Goal: Task Accomplishment & Management: Use online tool/utility

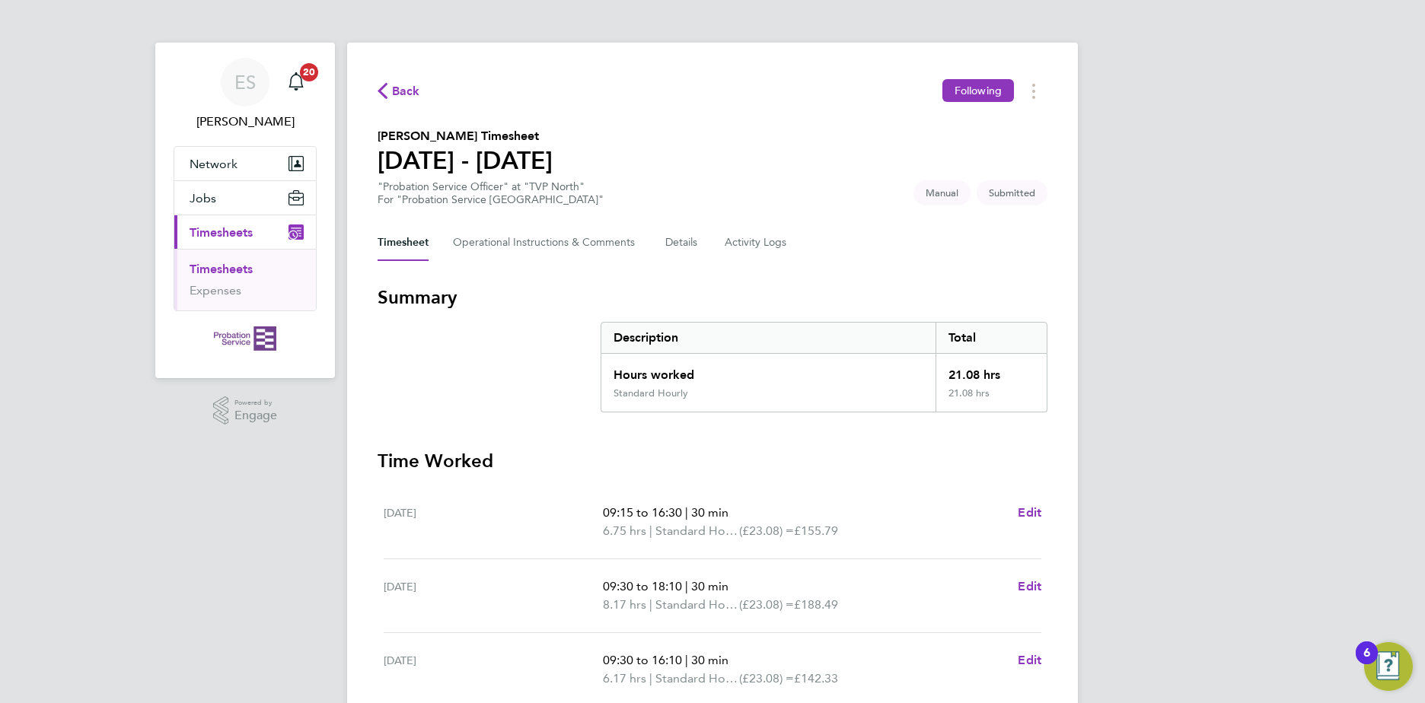
click at [1052, 304] on div "Back Following [PERSON_NAME] Timesheet [DATE] - [DATE] "Probation Service Offic…" at bounding box center [712, 541] width 731 height 996
click at [1050, 471] on div "Back Following [PERSON_NAME] Timesheet [DATE] - [DATE] "Probation Service Offic…" at bounding box center [712, 541] width 731 height 996
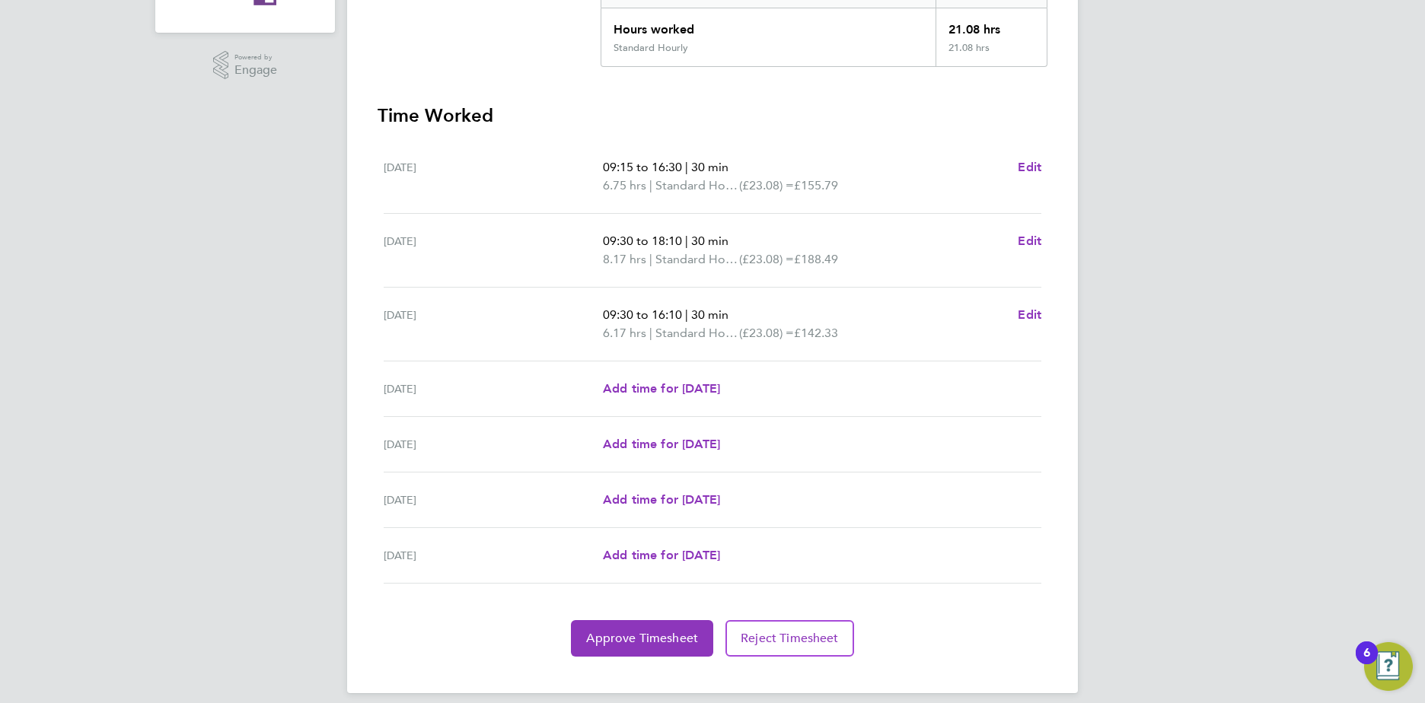
scroll to position [360, 0]
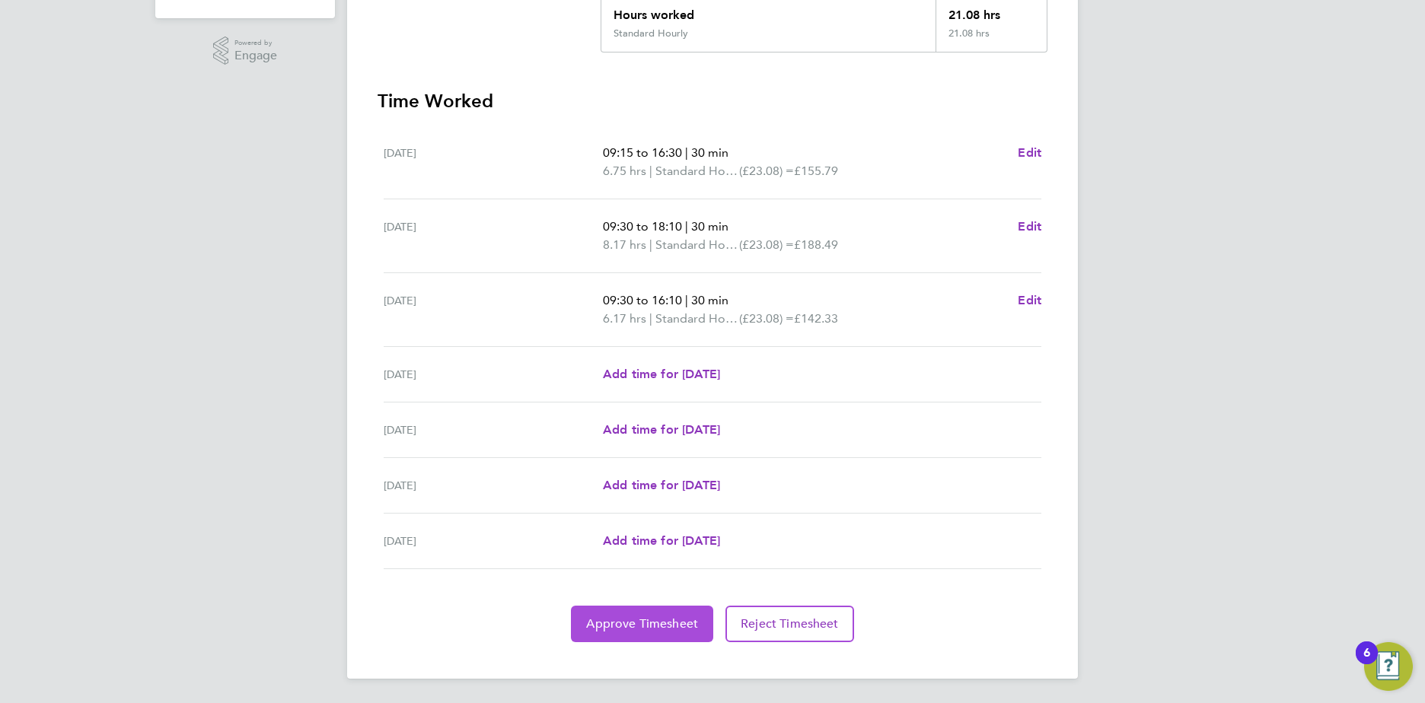
click at [668, 623] on span "Approve Timesheet" at bounding box center [642, 624] width 112 height 15
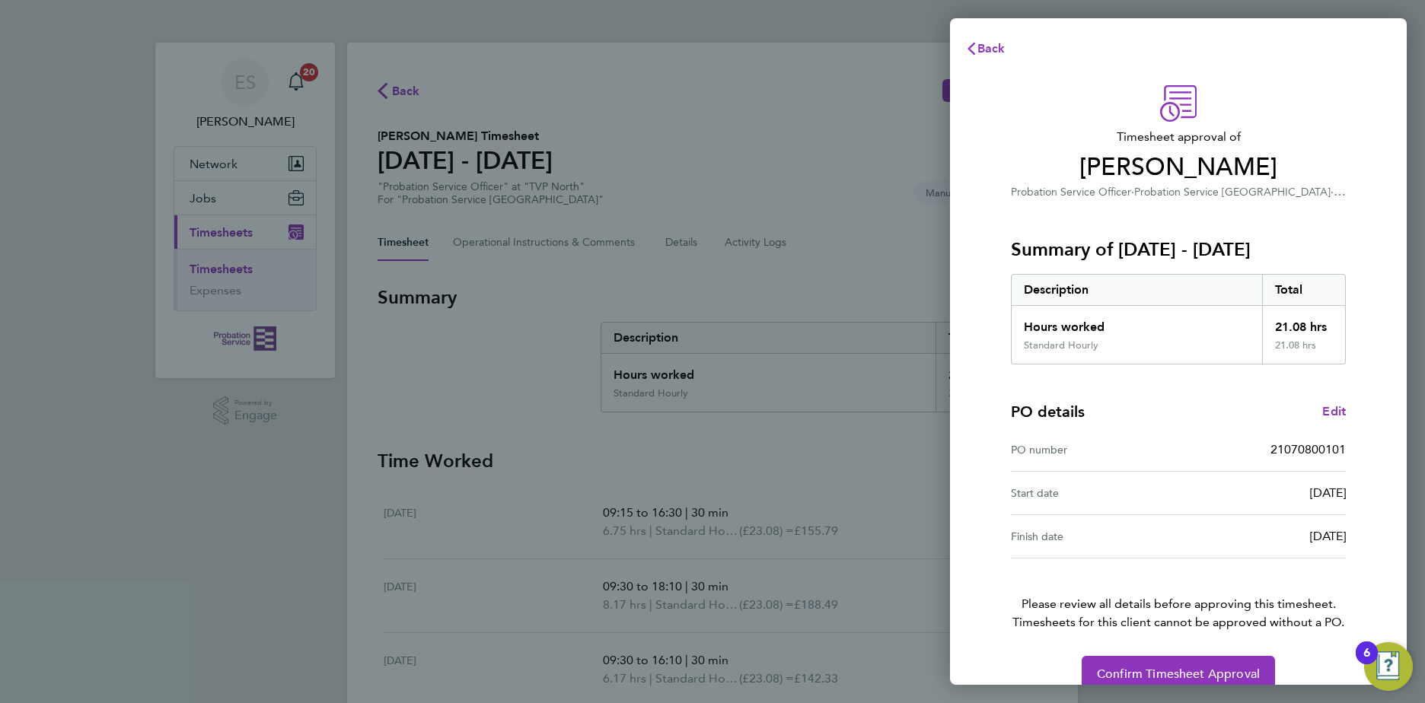
click at [1206, 655] on div "Timesheet approval of [PERSON_NAME] Probation Service Officer · Probation Servi…" at bounding box center [1178, 388] width 371 height 607
click at [1206, 665] on button "Confirm Timesheet Approval" at bounding box center [1178, 674] width 193 height 37
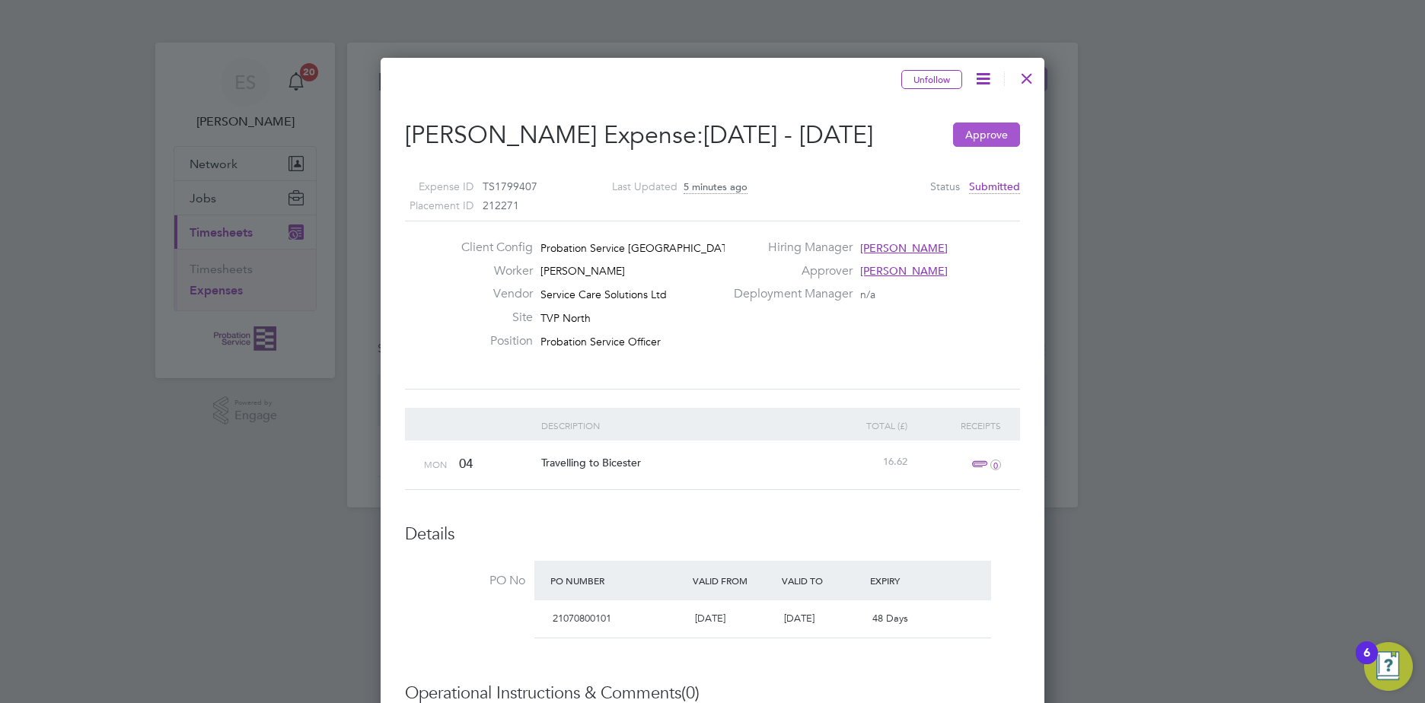
click at [968, 135] on button "Approve" at bounding box center [986, 135] width 67 height 24
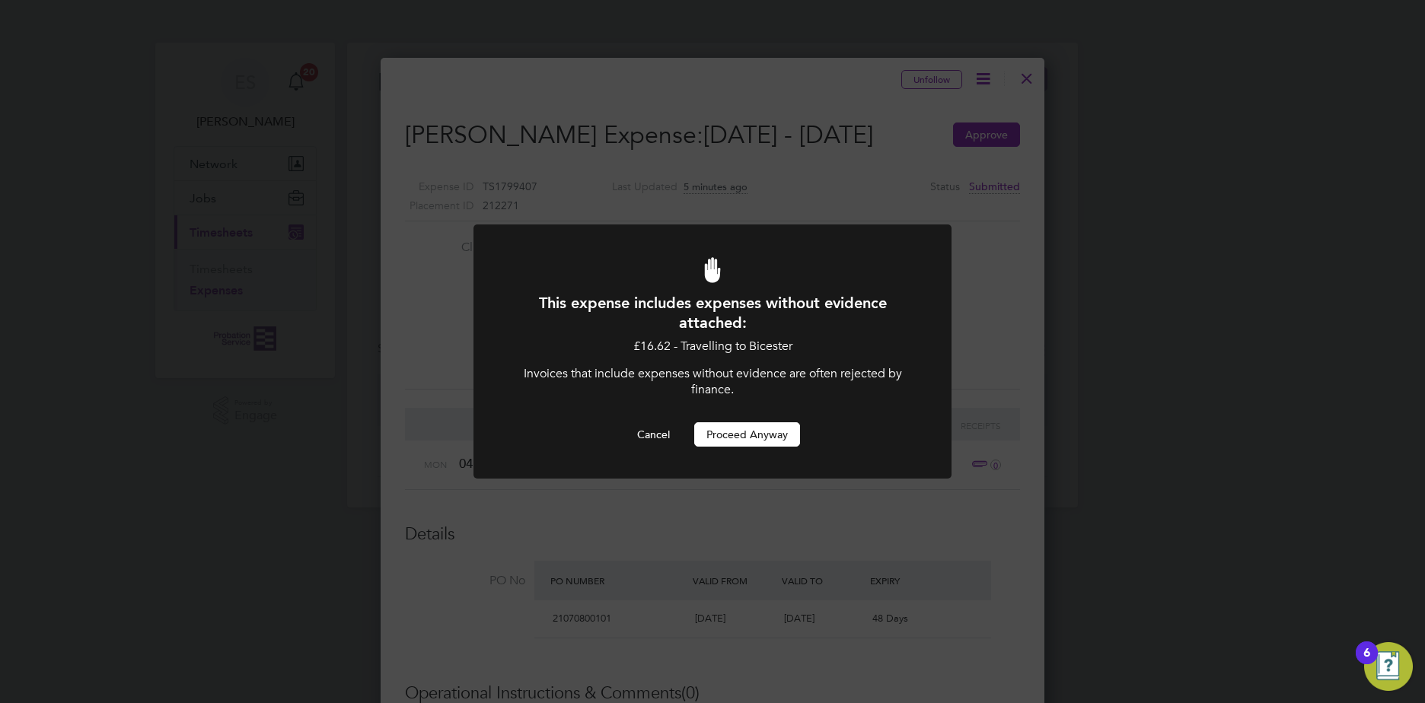
click at [731, 426] on button "Proceed Anyway" at bounding box center [747, 434] width 106 height 24
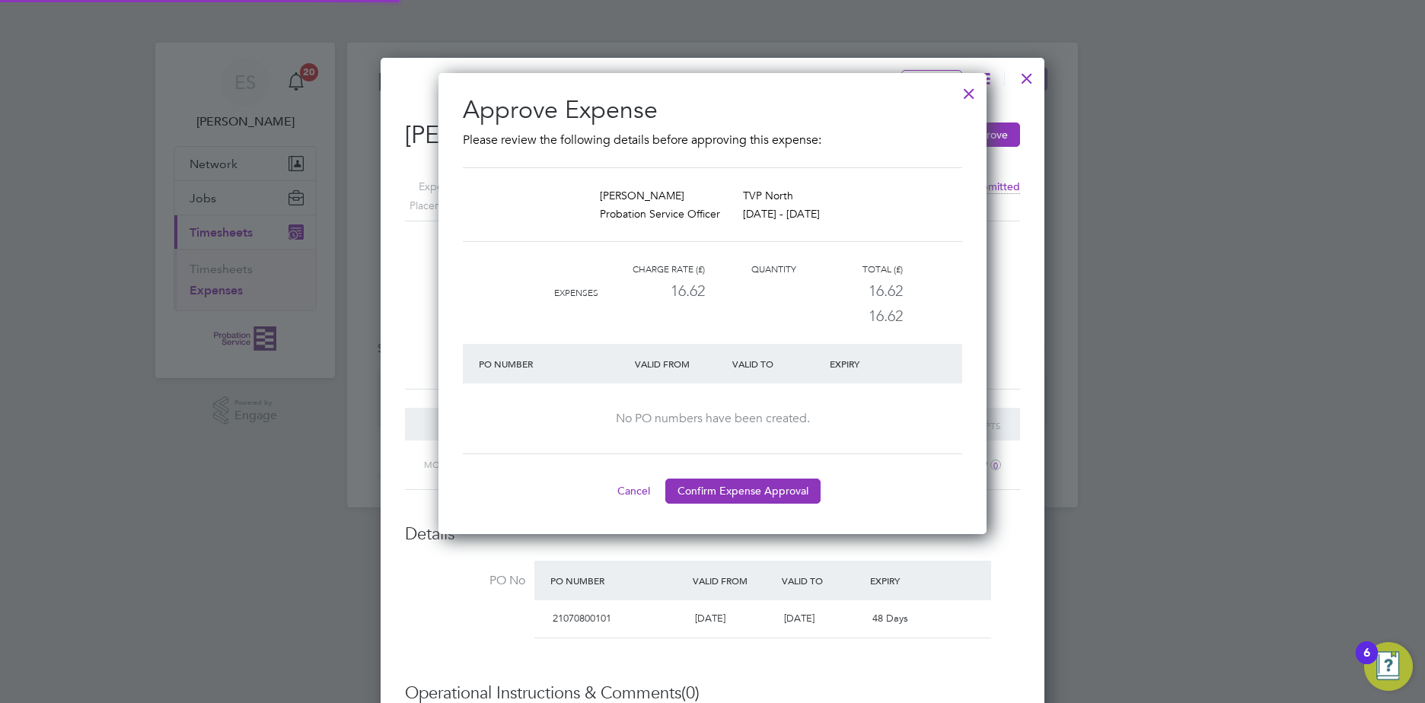
scroll to position [8, 8]
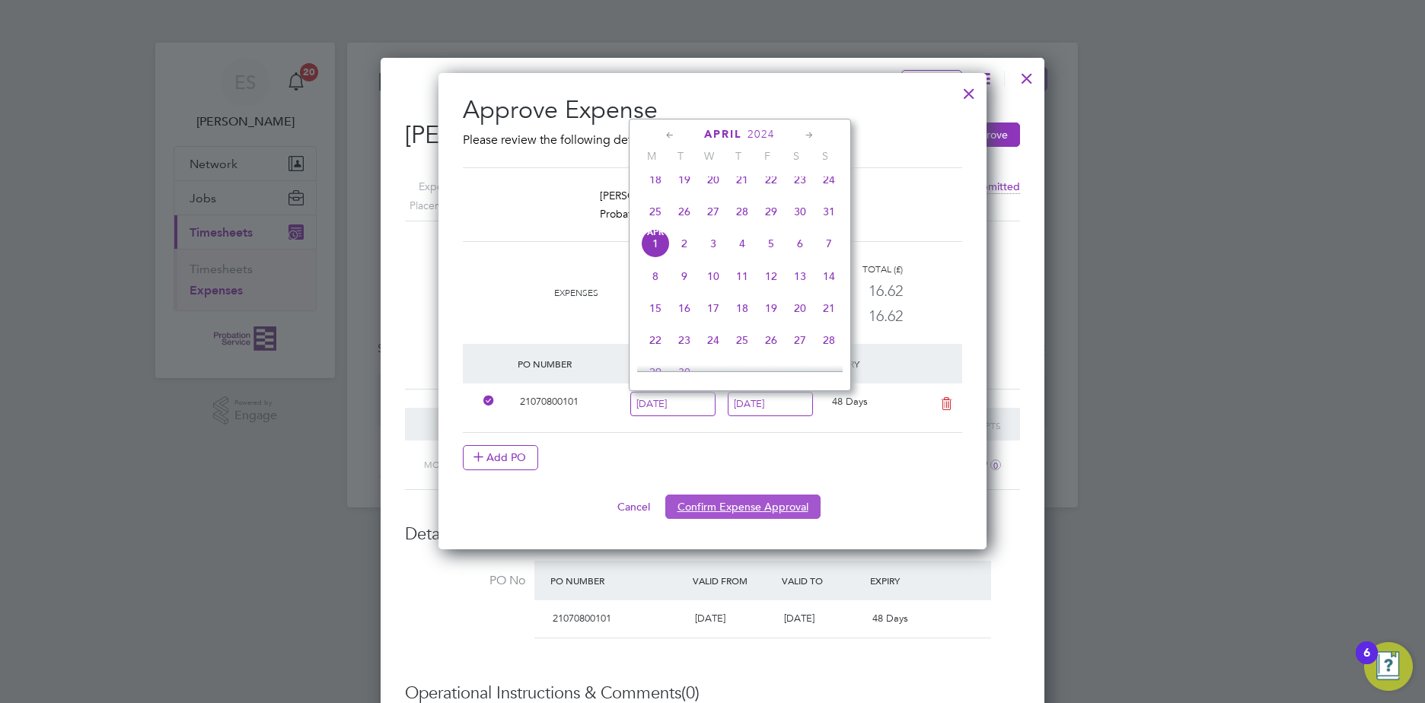
click at [775, 506] on button "Confirm Expense Approval" at bounding box center [742, 507] width 155 height 24
